Goal: Find specific page/section: Find specific page/section

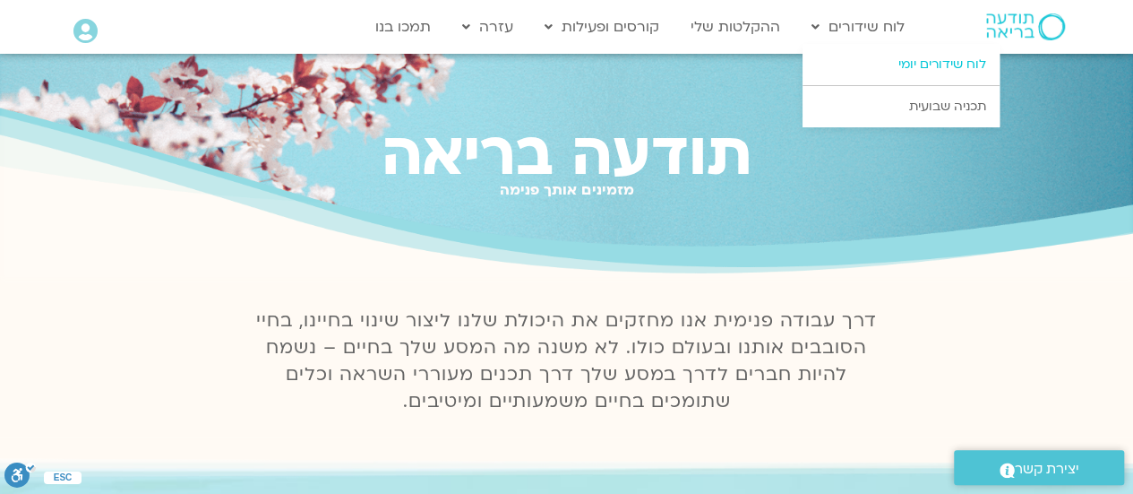
click at [896, 65] on link "לוח שידורים יומי" at bounding box center [901, 64] width 197 height 41
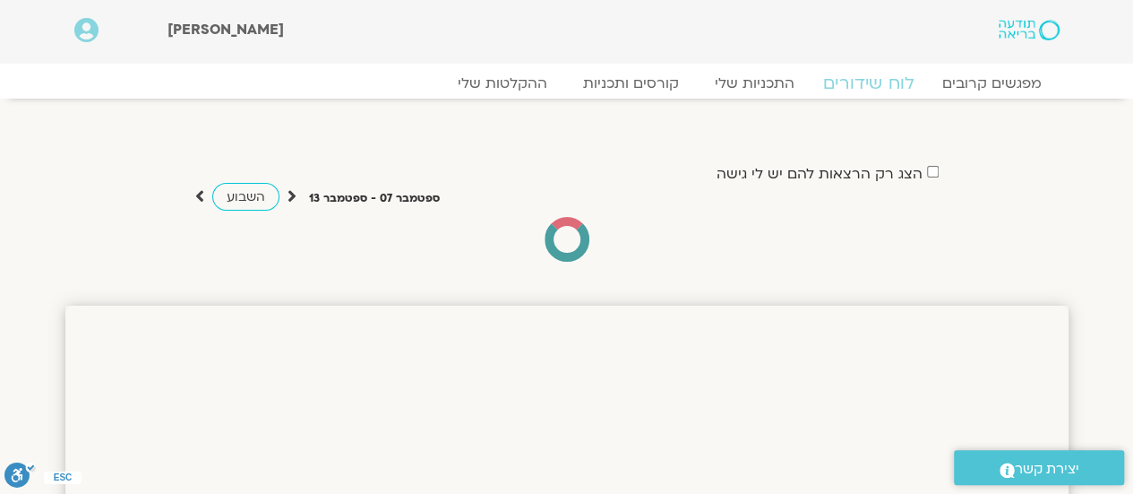
click at [905, 79] on link "לוח שידורים" at bounding box center [868, 83] width 134 height 21
